Goal: Task Accomplishment & Management: Complete application form

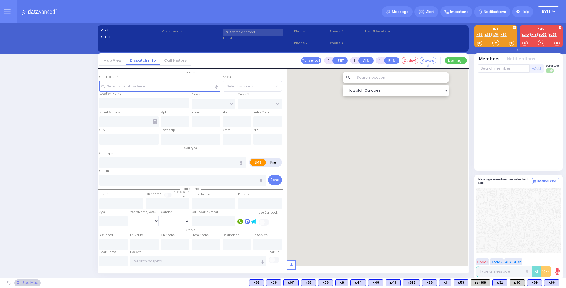
select select "2"
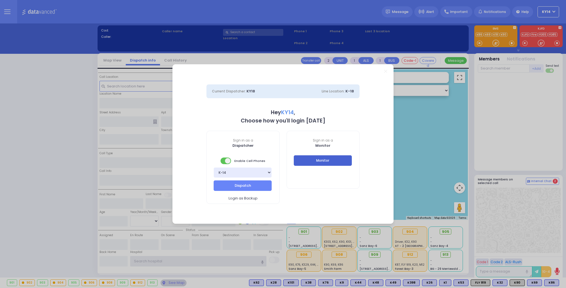
type input "ky14"
click at [318, 161] on button "Monitor" at bounding box center [323, 161] width 58 height 10
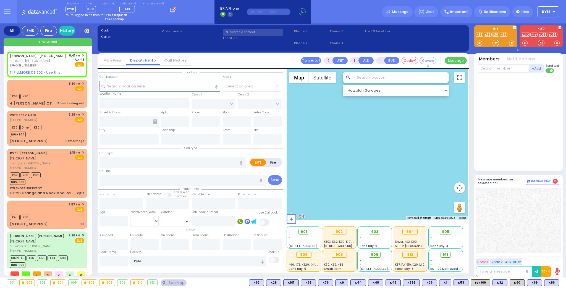
select select
radio input "true"
type input "MRS."
type input "[PERSON_NAME]"
select select
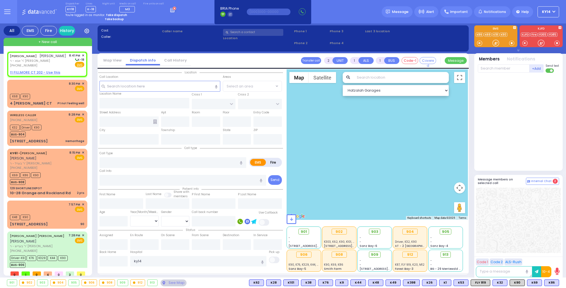
type input "20:41"
select select "Hatzalah Garages"
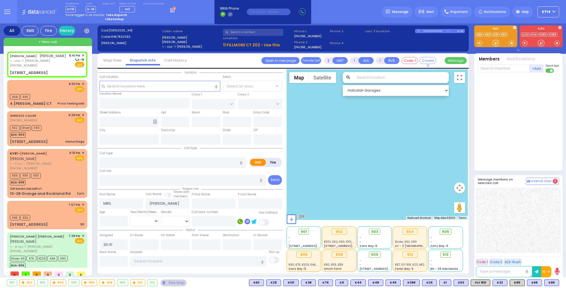
select select
radio input "true"
select select
select select "Hatzalah Garages"
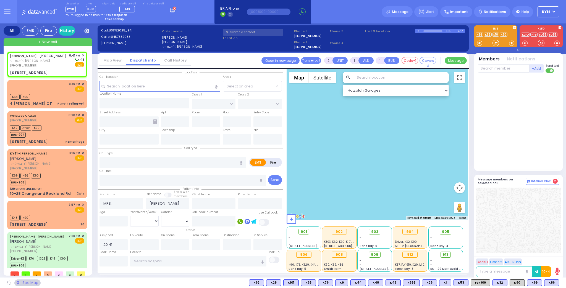
type input "FILLMORE COURT"
type input "[STREET_ADDRESS]"
type input "202"
type input "Monroe"
type input "[US_STATE]"
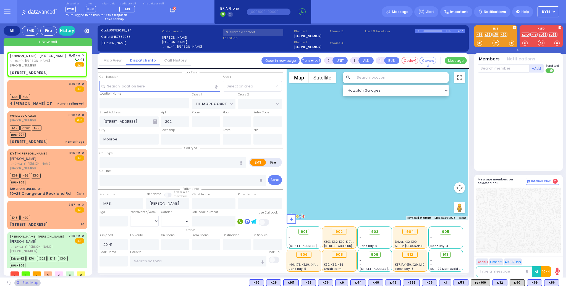
type input "10950"
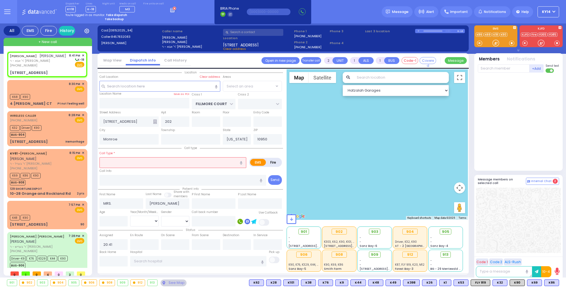
select select "SECTION 2"
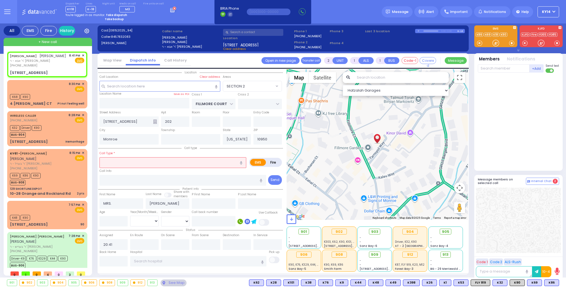
select select
radio input "true"
select select
select select "Hatzalah Garages"
select select "SECTION 2"
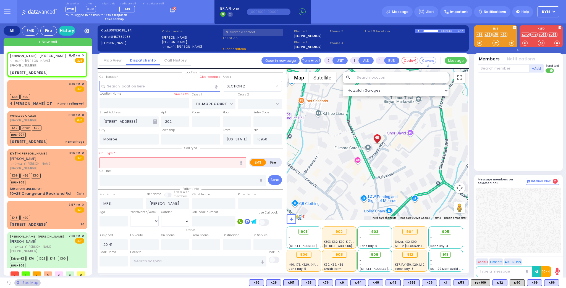
select select
radio input "true"
select select
select select "Hatzalah Garages"
select select "SECTION 2"
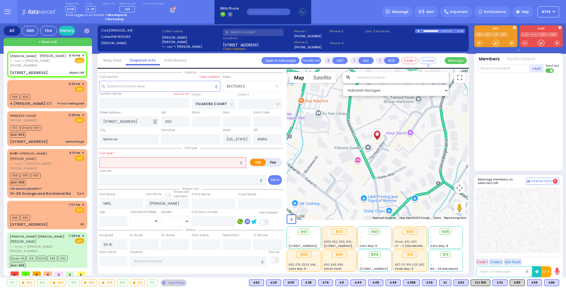
select select
type input "object fell"
radio input "true"
select select
select select "Hatzalah Garages"
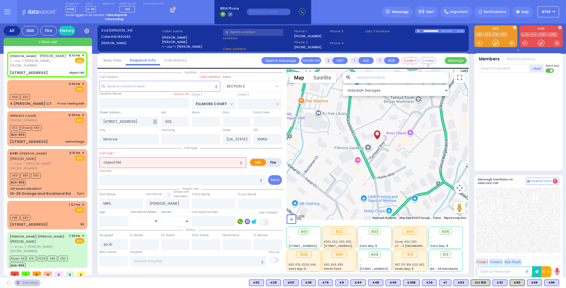
select select "SECTION 2"
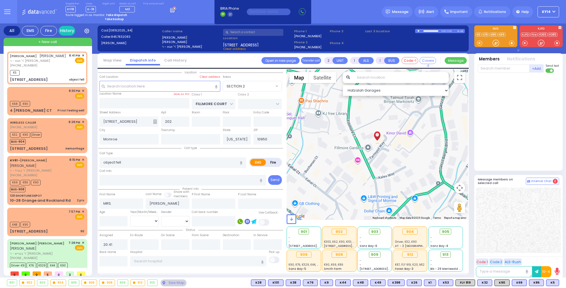
select select
radio input "true"
select select
type input "20:43"
select select "Hatzalah Garages"
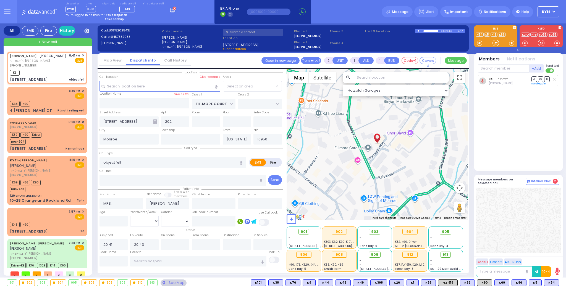
select select "SECTION 2"
select select
radio input "true"
select select
select select "Hatzalah Garages"
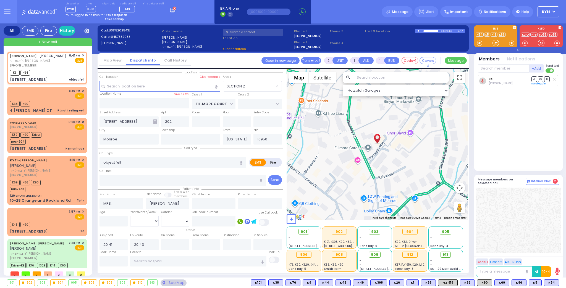
select select "SECTION 2"
select select
radio input "true"
select select
select select "Hatzalah Garages"
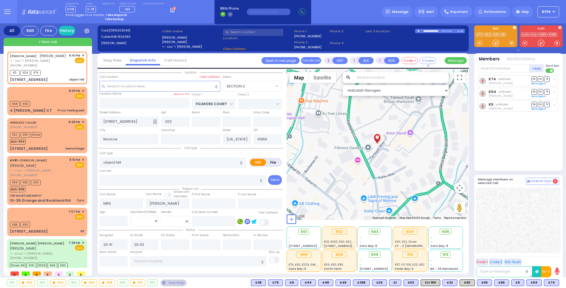
select select "SECTION 2"
select select
radio input "true"
select select
select select "Hatzalah Garages"
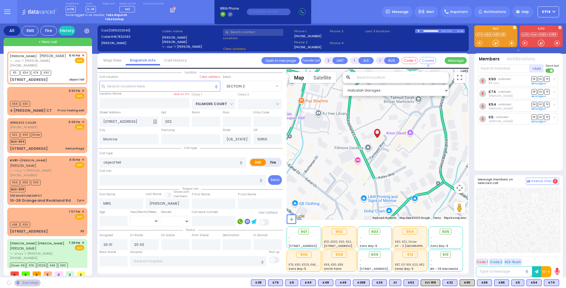
select select "SECTION 2"
